Goal: Obtain resource: Obtain resource

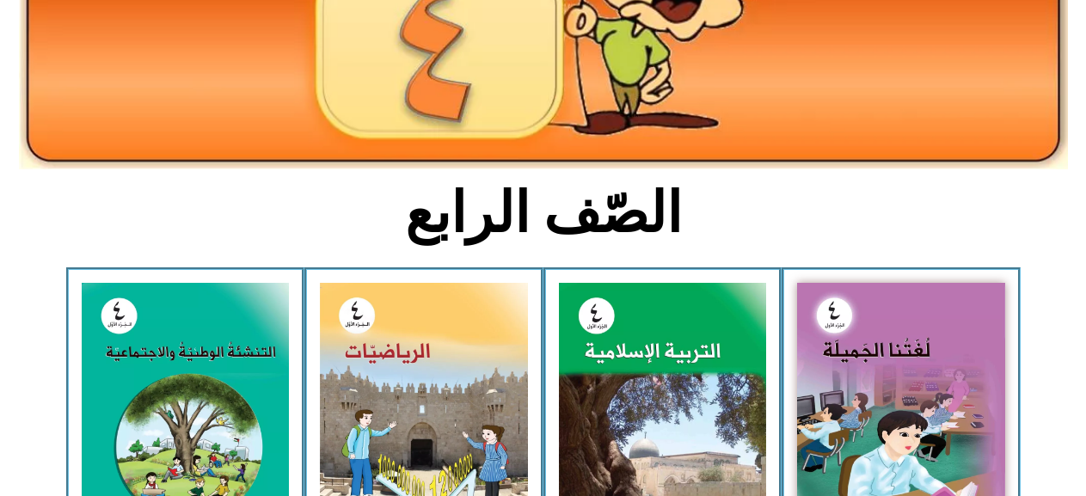
scroll to position [346, 0]
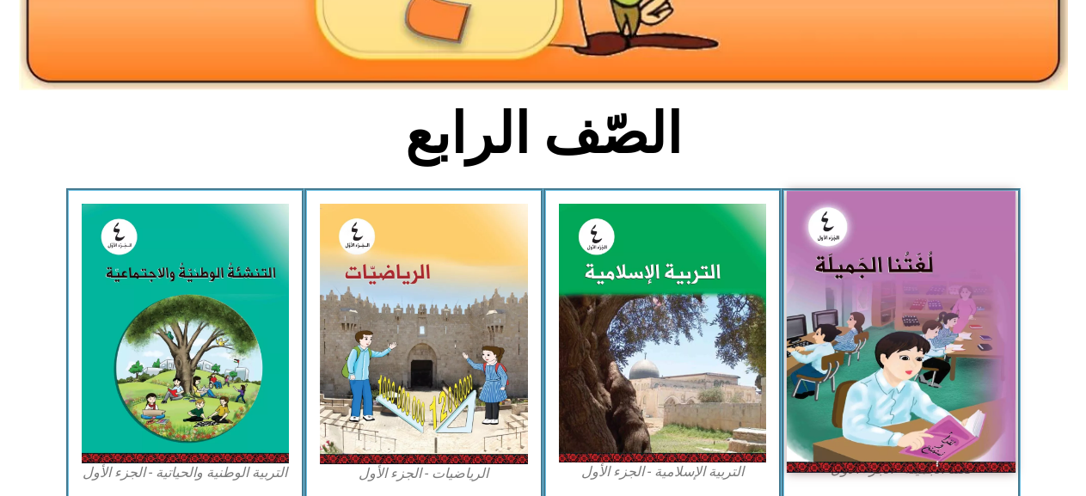
click at [951, 223] on img at bounding box center [901, 331] width 229 height 281
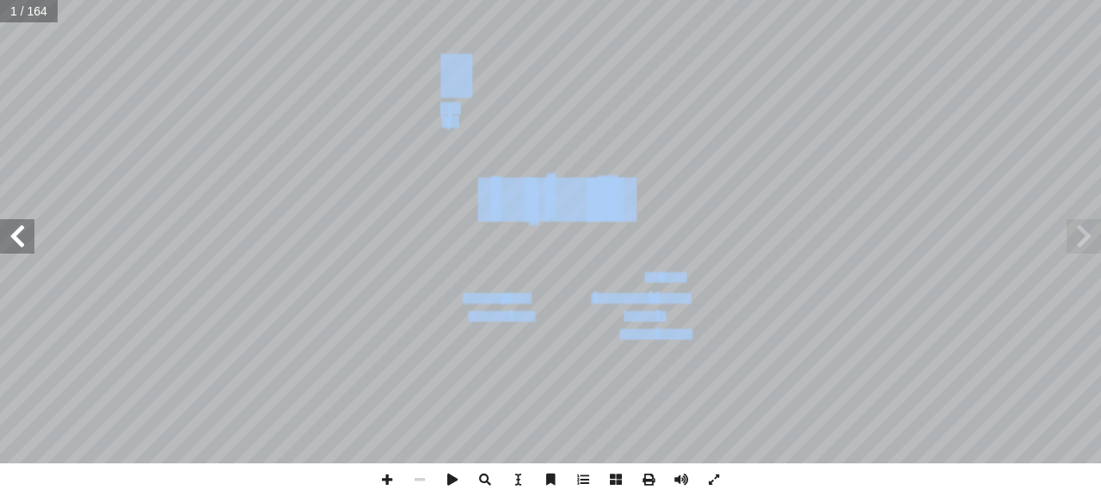
click at [33, 231] on div ") ً [PERSON_NAME] (منسقا أ ا . أ ا ياد [PERSON_NAME] إ ا د. . [PERSON_NAME] أ ا…" at bounding box center [550, 231] width 1101 height 463
click at [33, 233] on span at bounding box center [17, 236] width 34 height 34
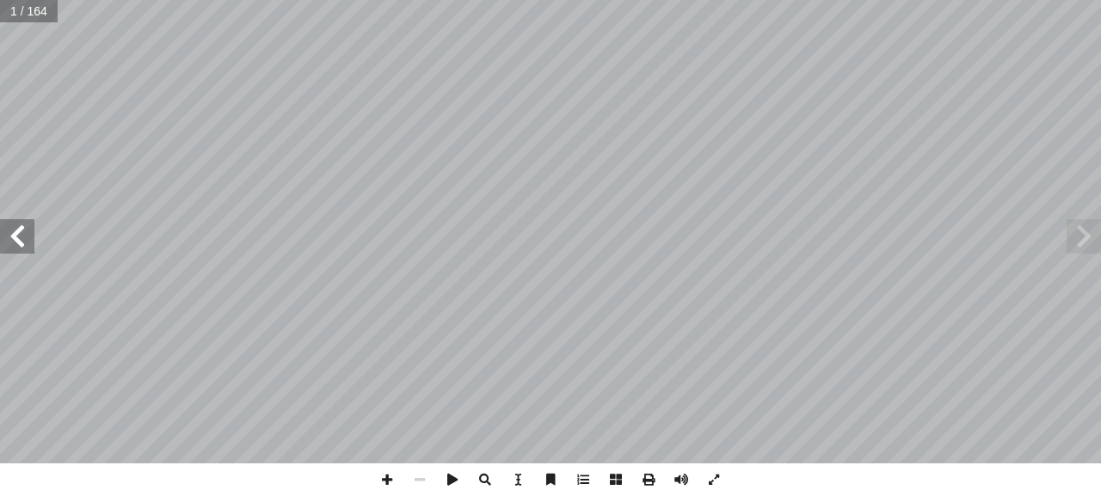
click at [33, 233] on span at bounding box center [17, 236] width 34 height 34
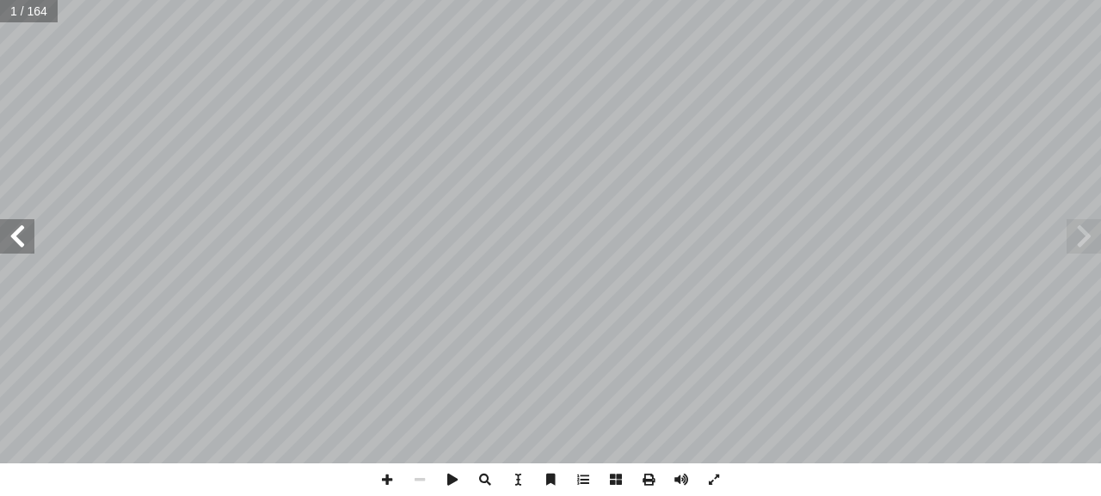
click at [33, 234] on span at bounding box center [17, 236] width 34 height 34
click at [33, 235] on span at bounding box center [17, 236] width 34 height 34
click at [32, 235] on span at bounding box center [17, 236] width 34 height 34
